Goal: Task Accomplishment & Management: Manage account settings

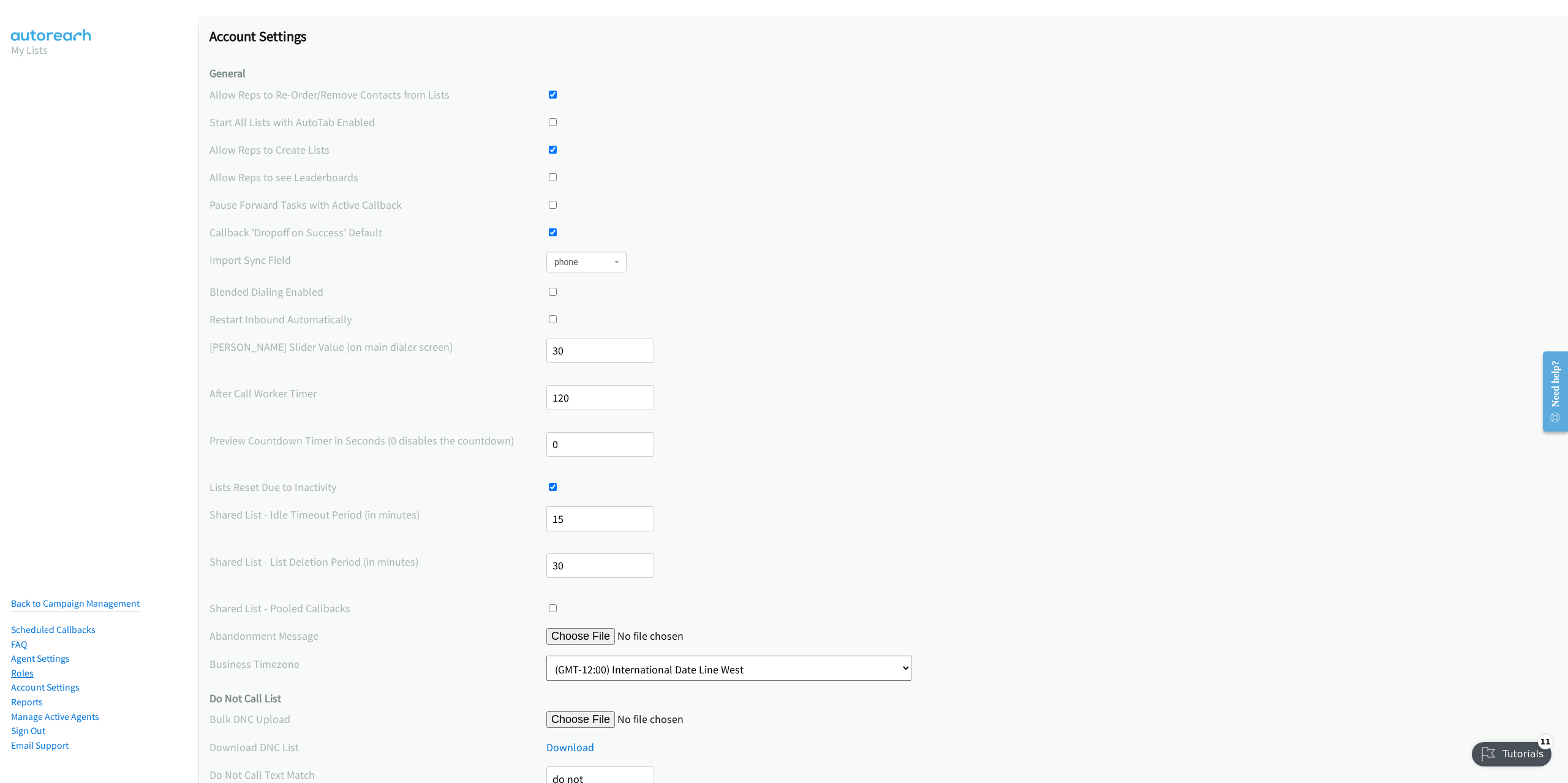
click at [16, 667] on link "Roles" at bounding box center [22, 673] width 23 height 12
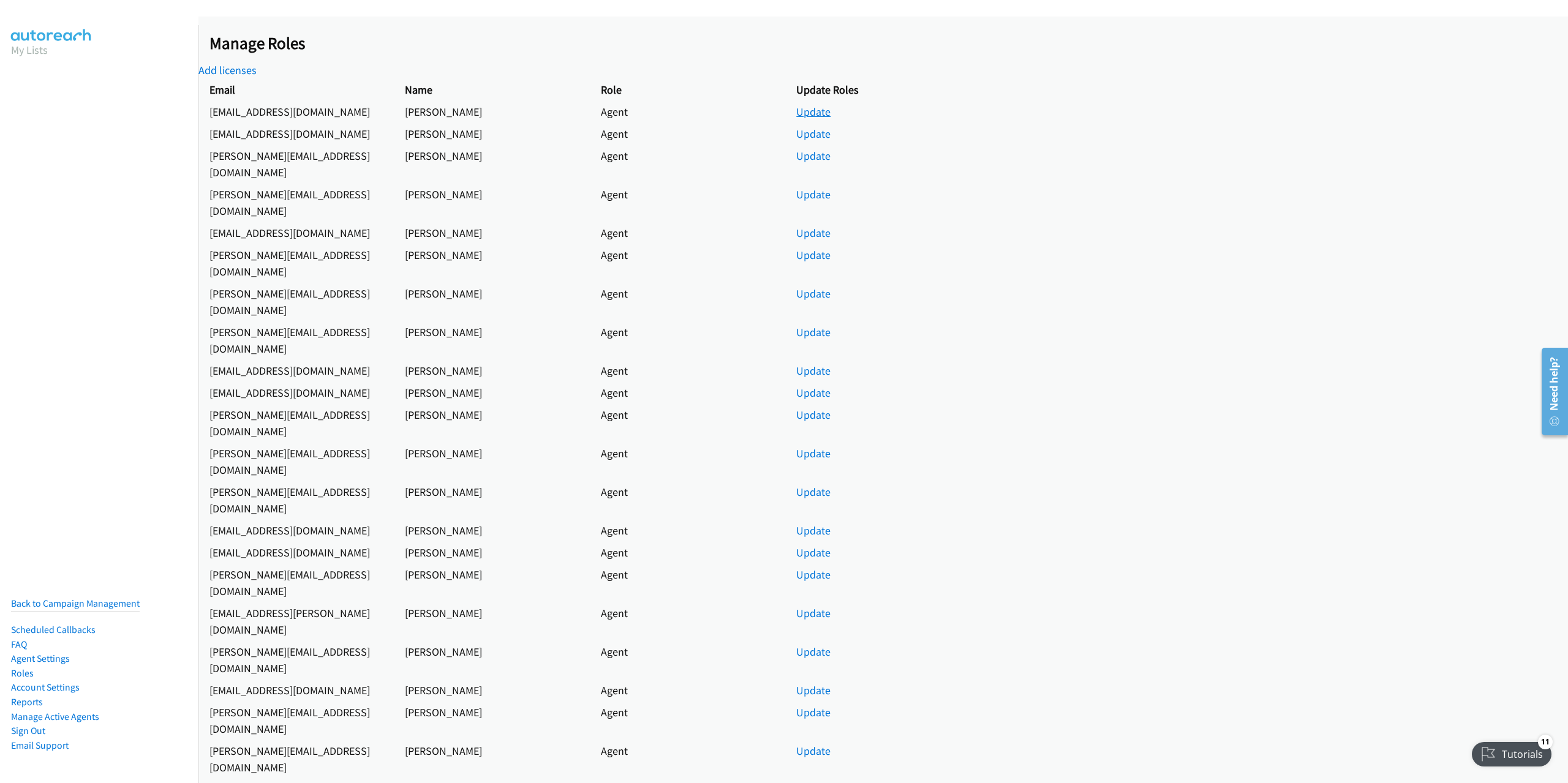
click at [825, 119] on link "Update" at bounding box center [814, 112] width 34 height 14
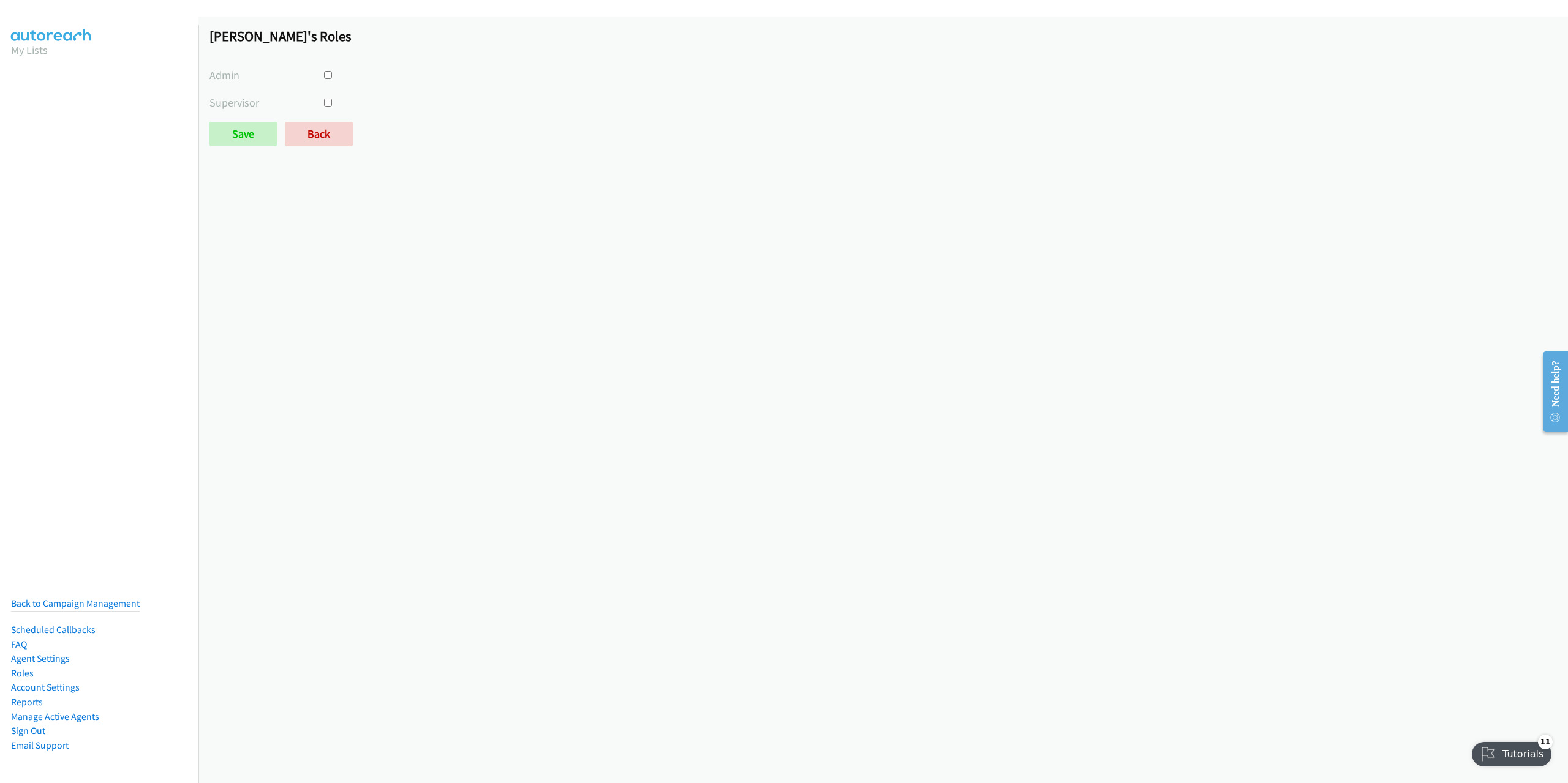
click at [44, 711] on link "Manage Active Agents" at bounding box center [55, 717] width 88 height 12
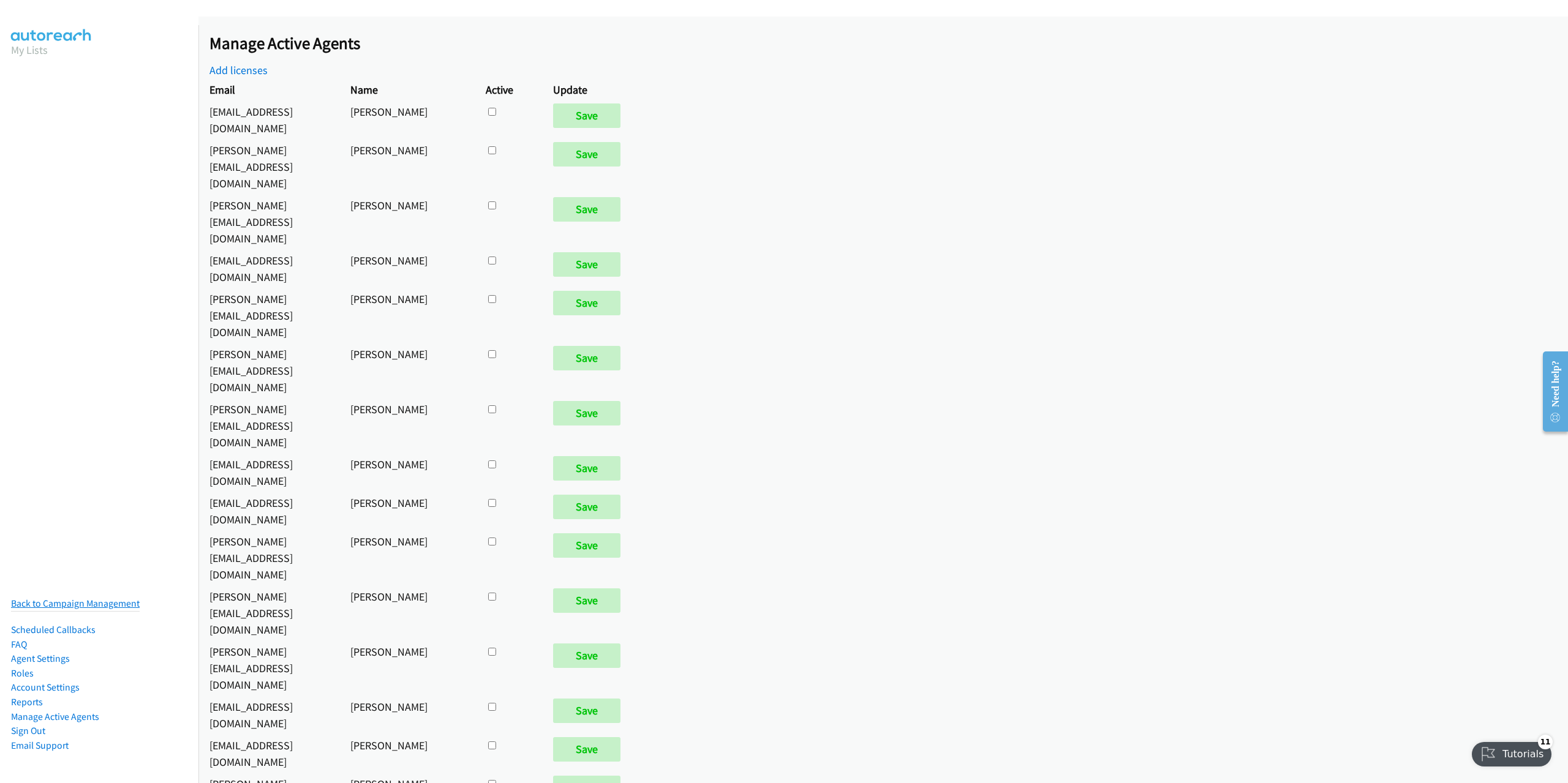
click at [78, 598] on link "Back to Campaign Management" at bounding box center [75, 603] width 129 height 12
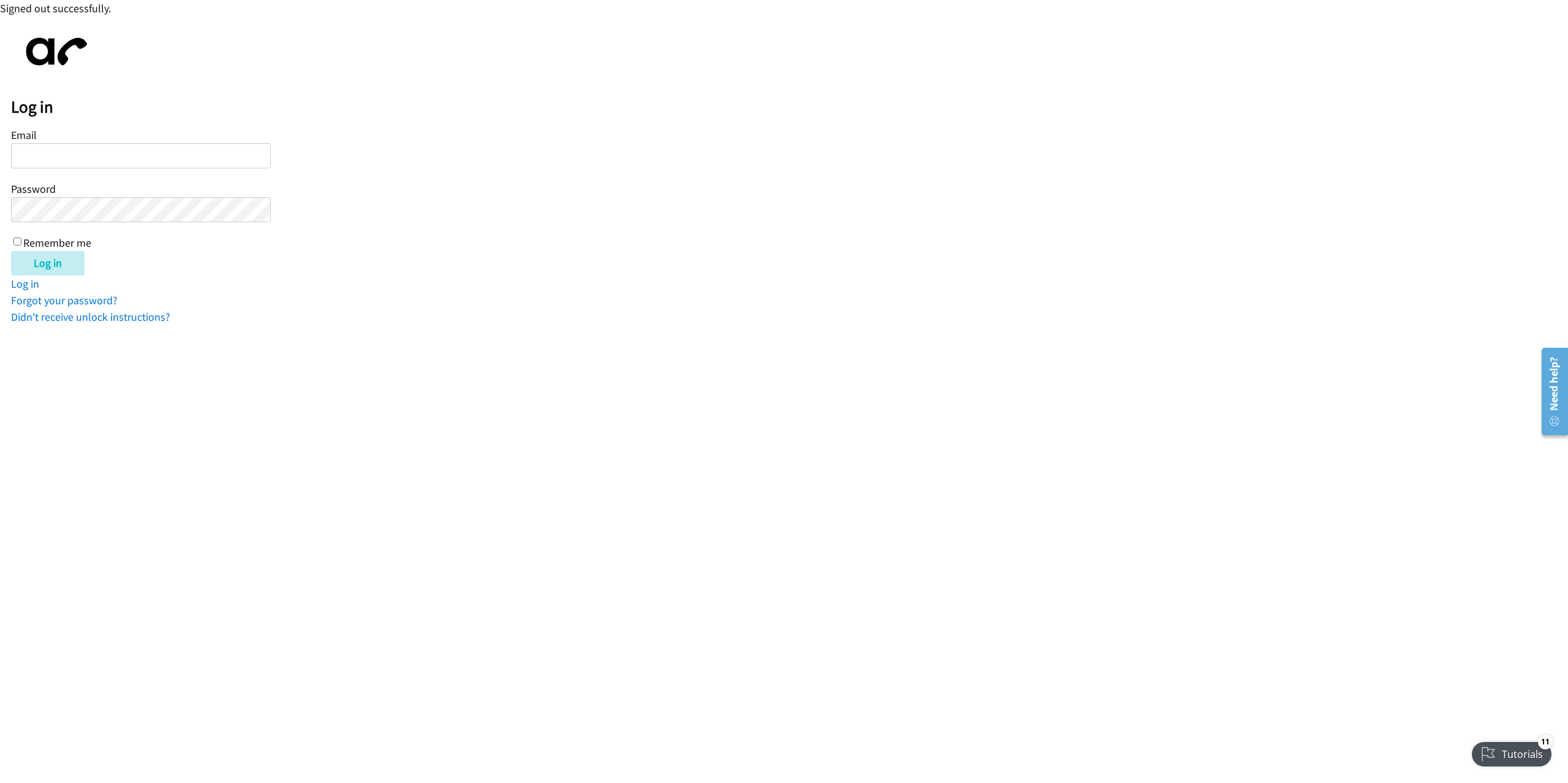
click at [1347, 44] on div "Log in Email Password Remember me Log in Log in Forgot your password? Didn't re…" at bounding box center [789, 176] width 1557 height 297
click at [181, 155] on input "Email" at bounding box center [141, 156] width 260 height 25
type input "oleg@vistatrans.com"
click at [75, 23] on body "Signed out successfully. Log in Email oleg@vistatrans.com Password Remember me …" at bounding box center [784, 162] width 1568 height 326
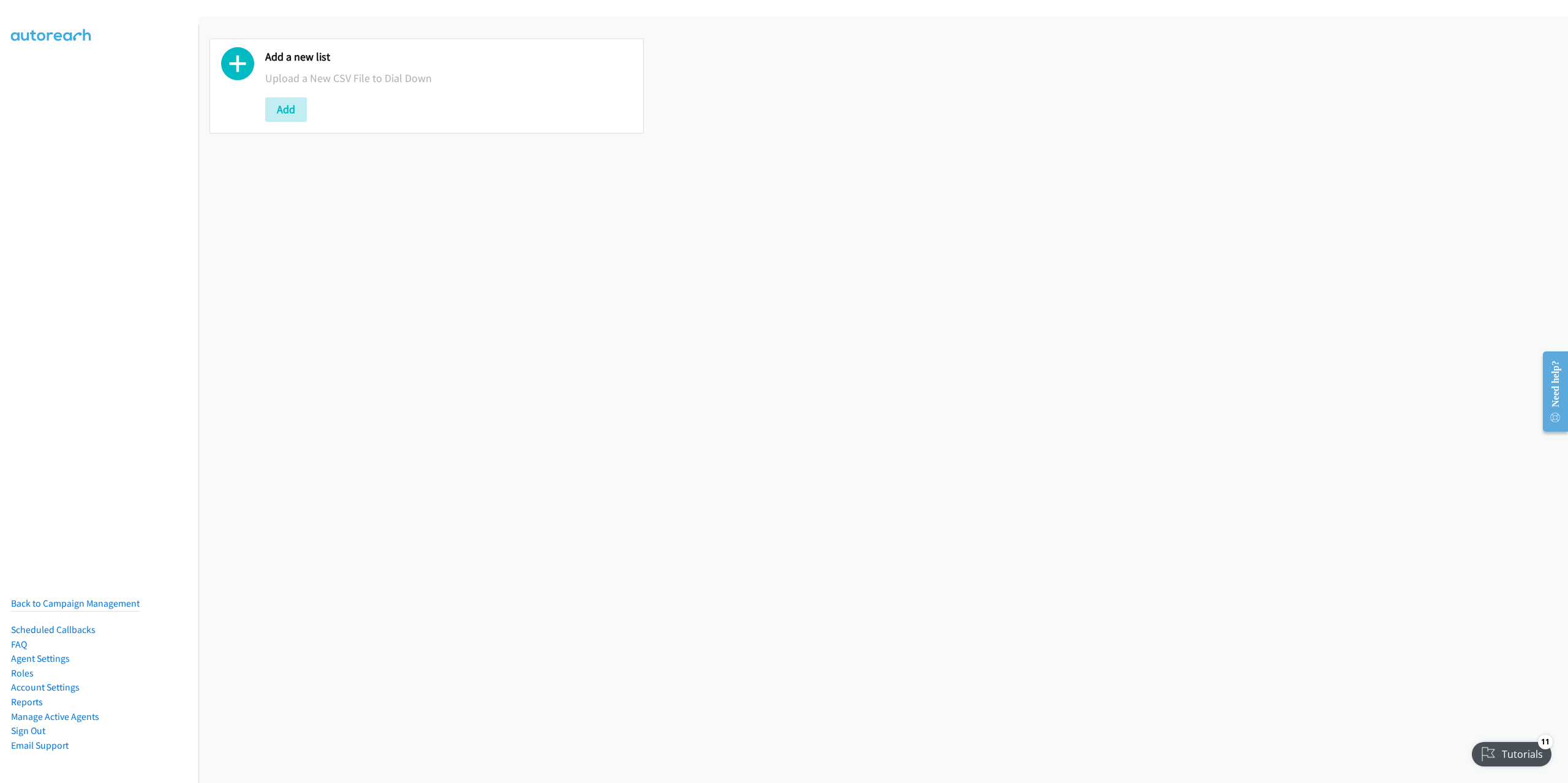
click at [42, 41] on aside "Back to Campaign Management Scheduled Callbacks FAQ Agent Settings Roles Accoun…" at bounding box center [99, 36] width 198 height 22
click at [54, 60] on nav "Back to Campaign Management Scheduled Callbacks FAQ Agent Settings Roles Accoun…" at bounding box center [99, 416] width 199 height 783
click at [67, 598] on link "Back to Campaign Management" at bounding box center [75, 603] width 129 height 12
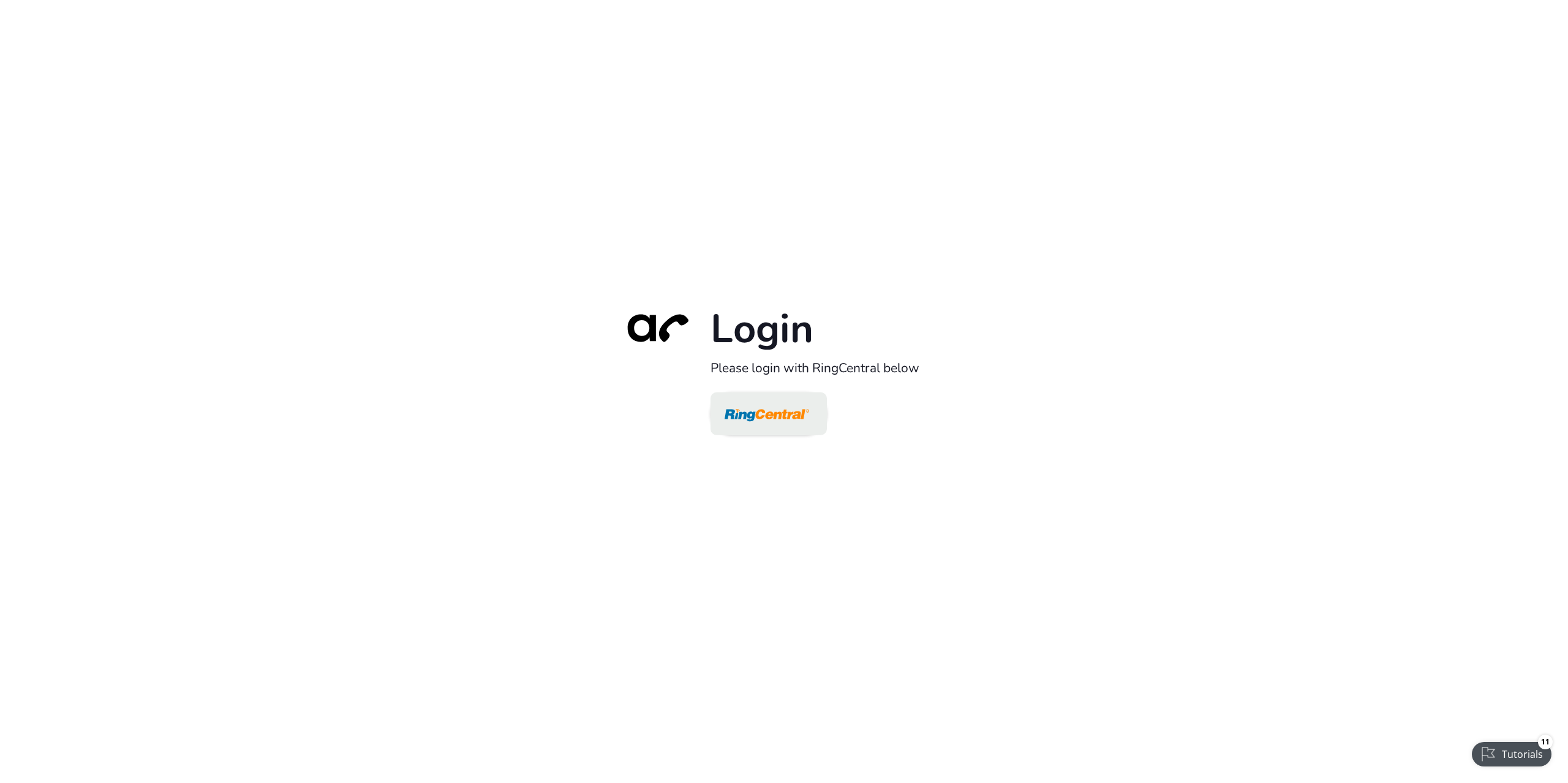
click at [784, 431] on img at bounding box center [767, 415] width 84 height 40
